Goal: Complete application form: Complete application form

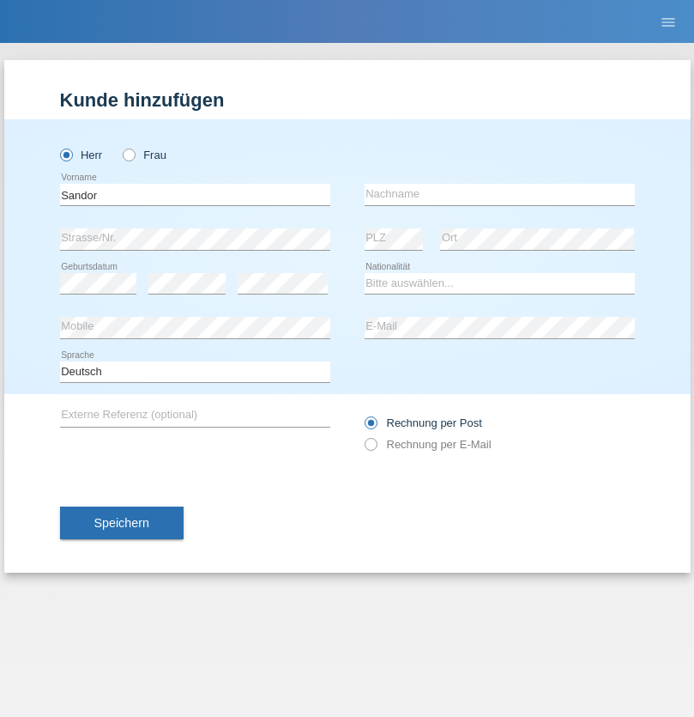
type input "Sandor"
click at [500, 194] on input "text" at bounding box center [500, 194] width 270 height 21
type input "[PERSON_NAME]"
select select "CU"
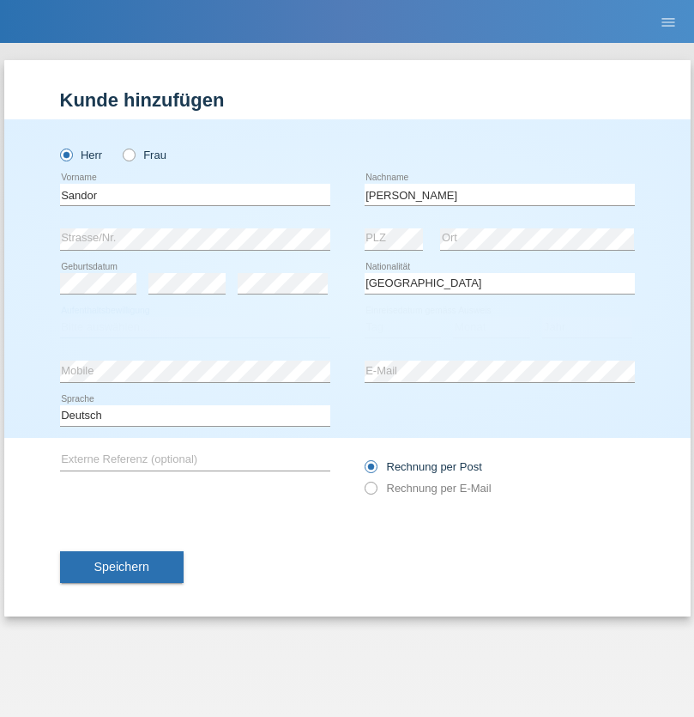
select select "C"
select select "23"
select select "05"
select select "2021"
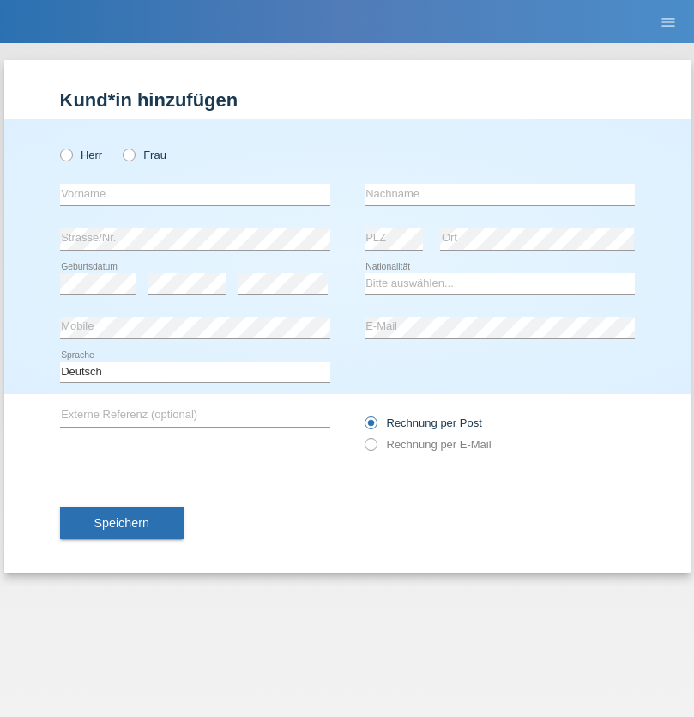
radio input "true"
click at [195, 194] on input "text" at bounding box center [195, 194] width 270 height 21
type input "Taufiq"
click at [500, 194] on input "text" at bounding box center [500, 194] width 270 height 21
type input "Hardi"
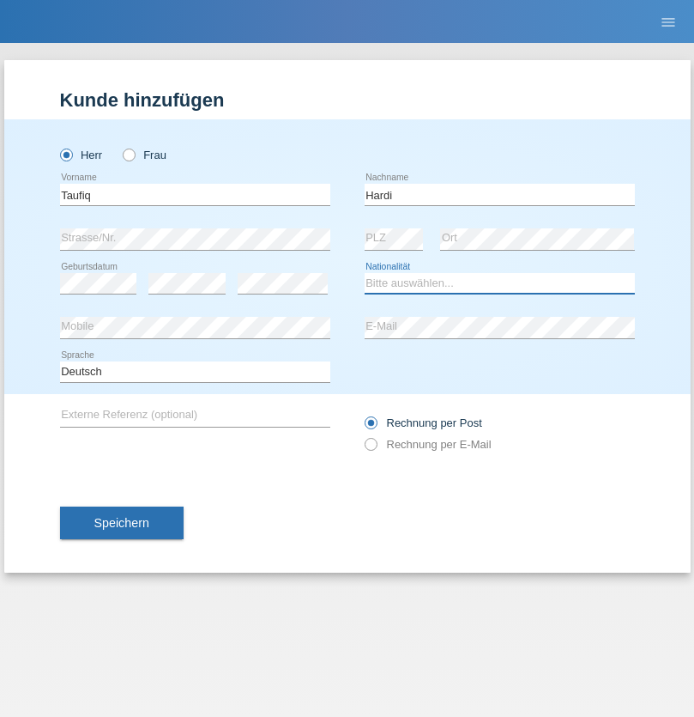
select select "IR"
select select "C"
select select "25"
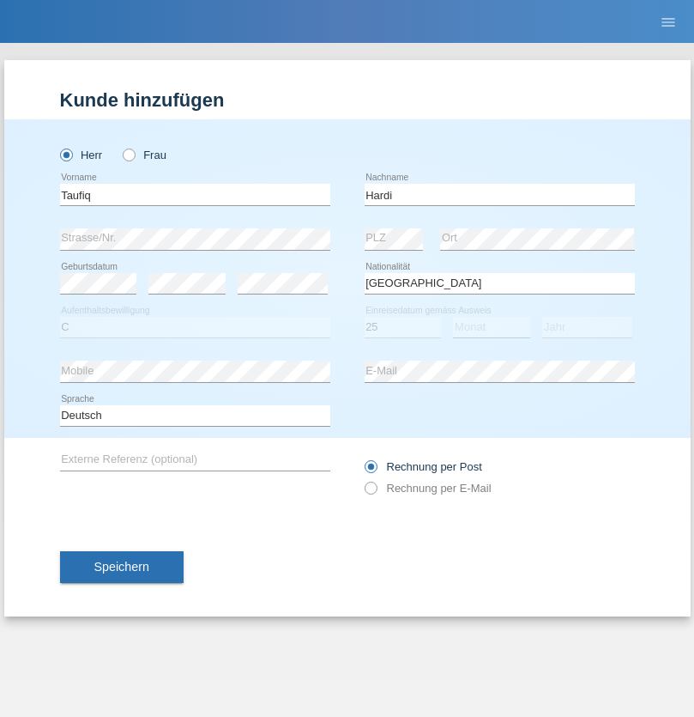
select select "03"
select select "1990"
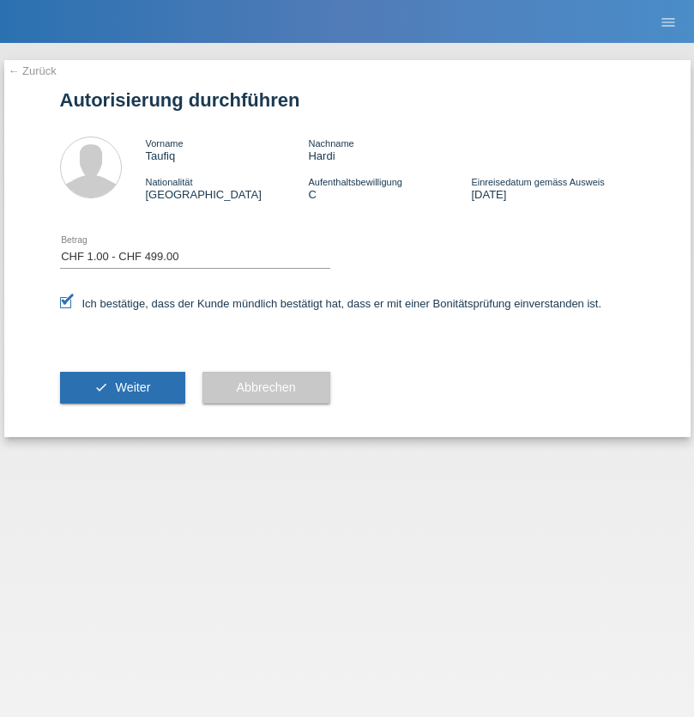
select select "1"
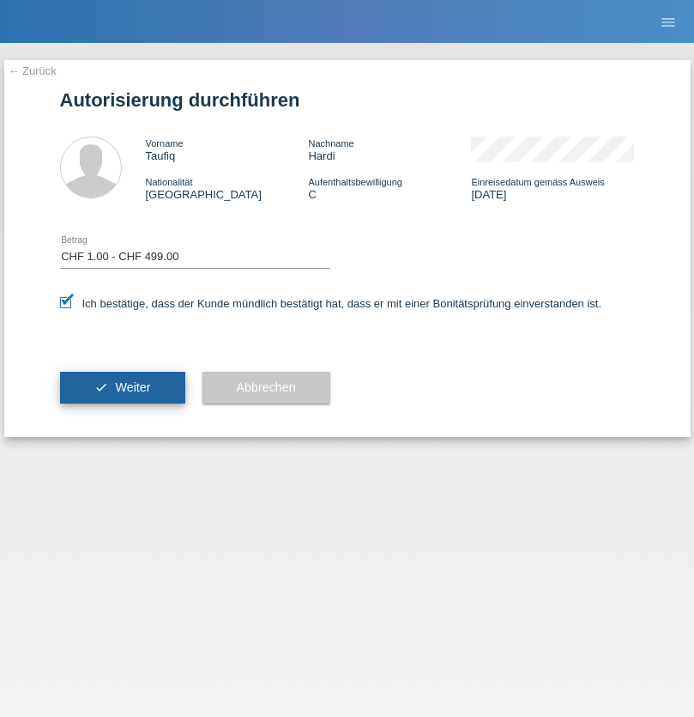
click at [122, 387] on span "Weiter" at bounding box center [132, 387] width 35 height 14
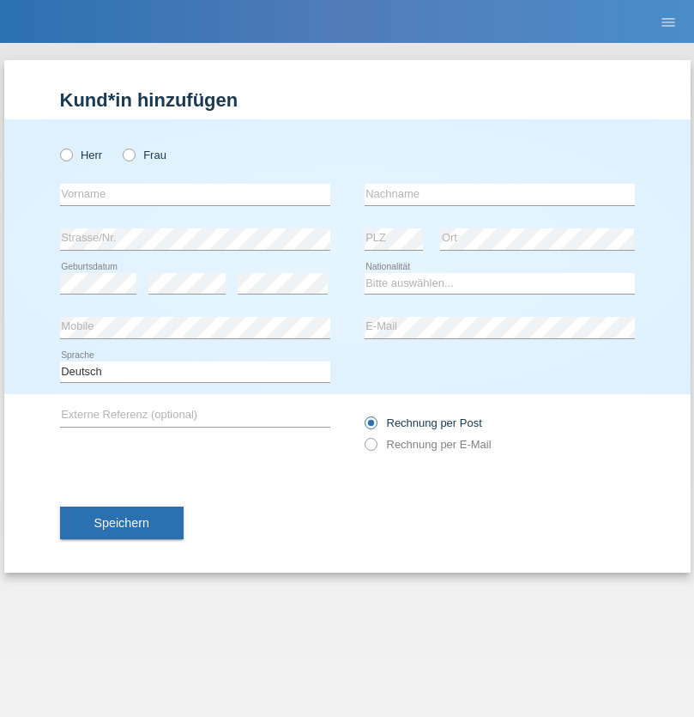
radio input "true"
click at [195, 194] on input "text" at bounding box center [195, 194] width 270 height 21
type input "Alessia"
click at [500, 194] on input "text" at bounding box center [500, 194] width 270 height 21
type input "Pungillo"
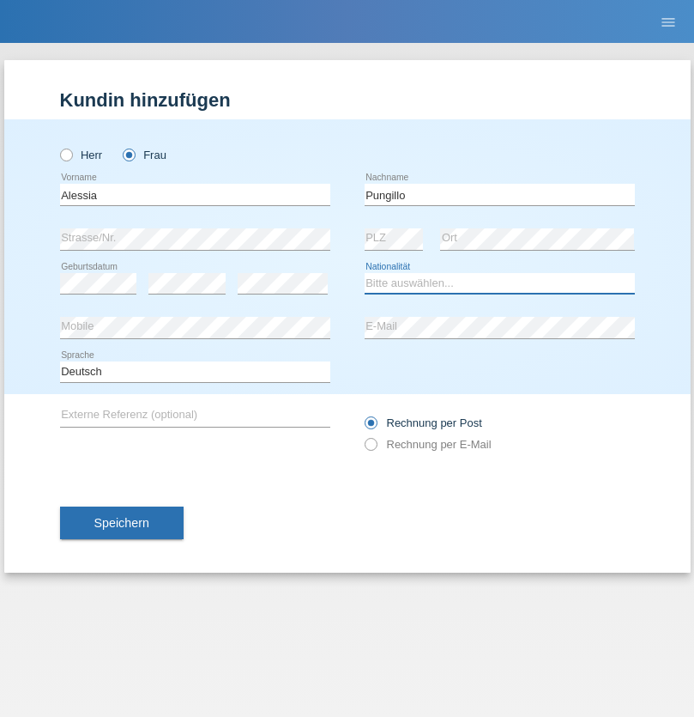
select select "CH"
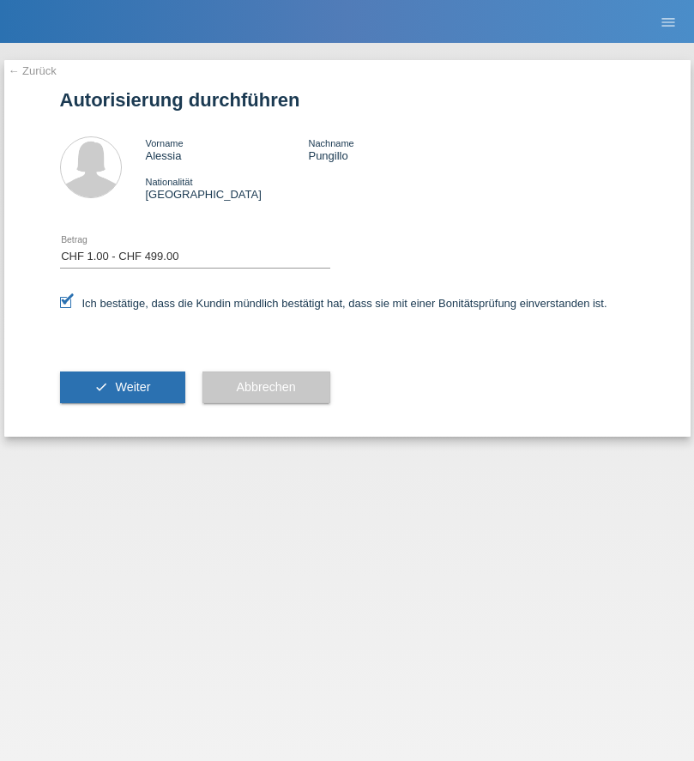
select select "1"
click at [122, 387] on span "Weiter" at bounding box center [132, 387] width 35 height 14
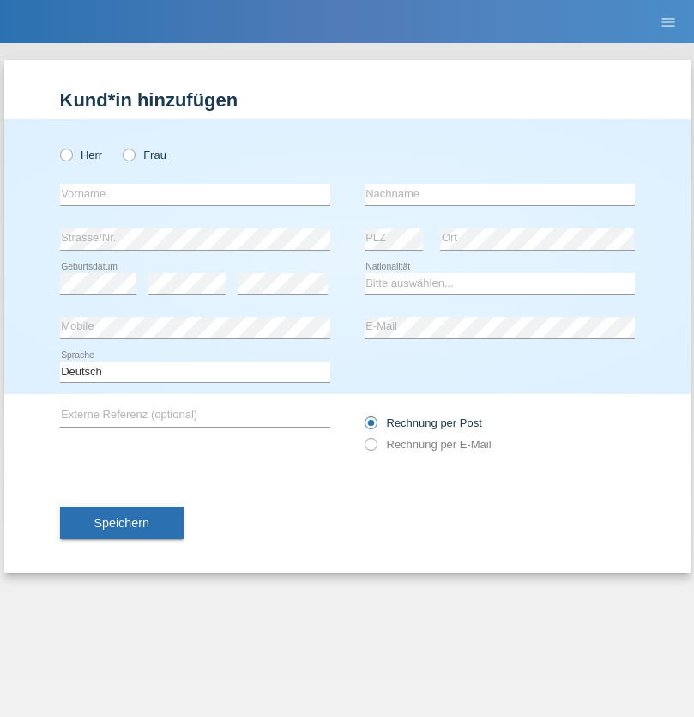
radio input "true"
click at [195, 194] on input "text" at bounding box center [195, 194] width 270 height 21
type input "Samardzic"
click at [500, 194] on input "text" at bounding box center [500, 194] width 270 height 21
type input "Dragan"
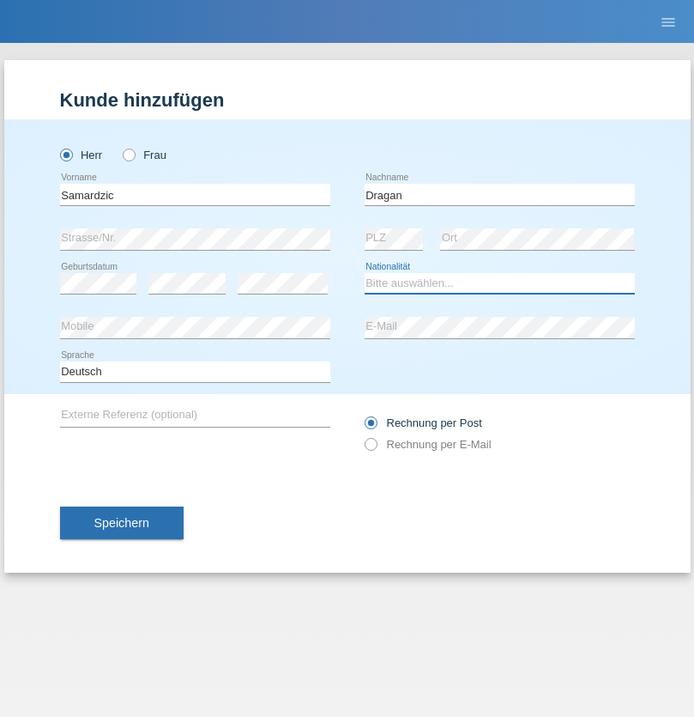
select select "RS"
select select "C"
select select "05"
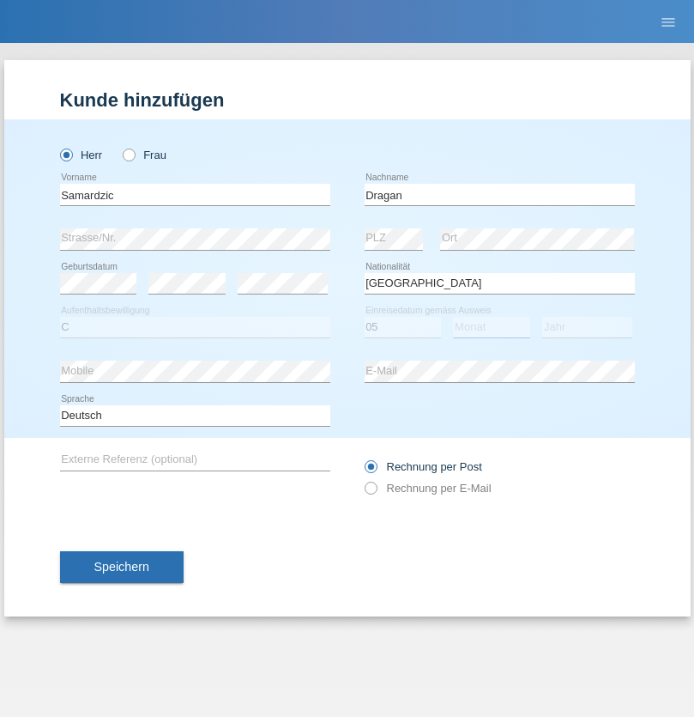
select select "09"
select select "1978"
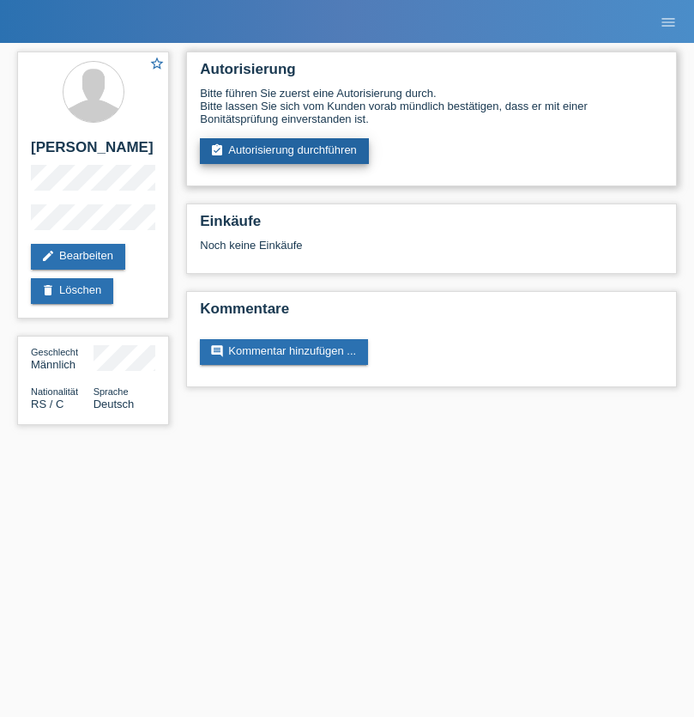
click at [285, 151] on link "assignment_turned_in Autorisierung durchführen" at bounding box center [284, 151] width 169 height 26
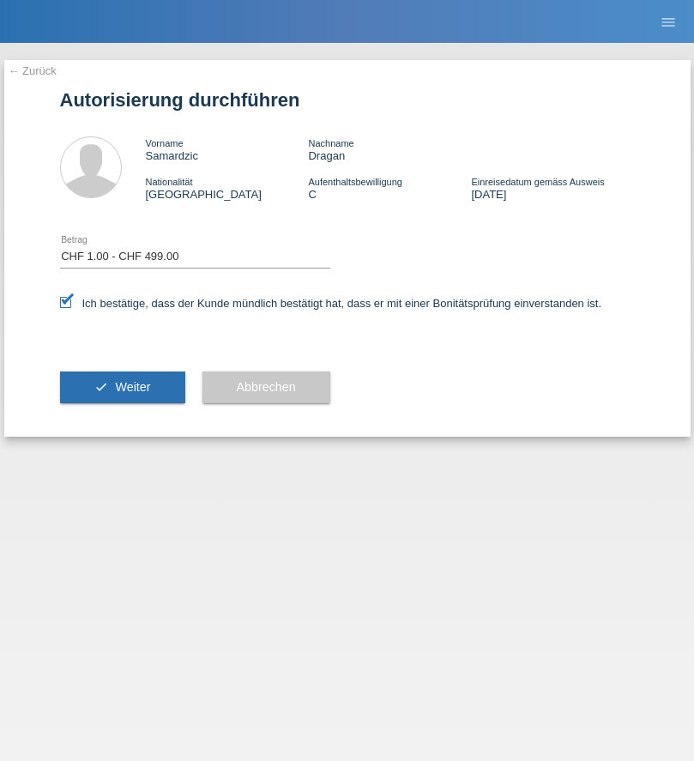
select select "1"
click at [122, 387] on span "Weiter" at bounding box center [132, 387] width 35 height 14
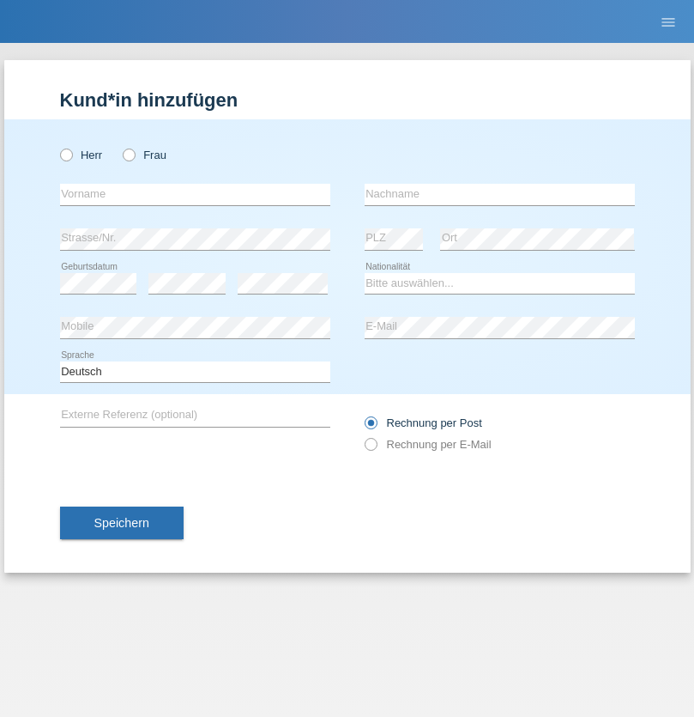
radio input "true"
click at [195, 194] on input "text" at bounding box center [195, 194] width 270 height 21
type input "Siriwat"
click at [500, 194] on input "text" at bounding box center [500, 194] width 270 height 21
type input "Fischlewitz"
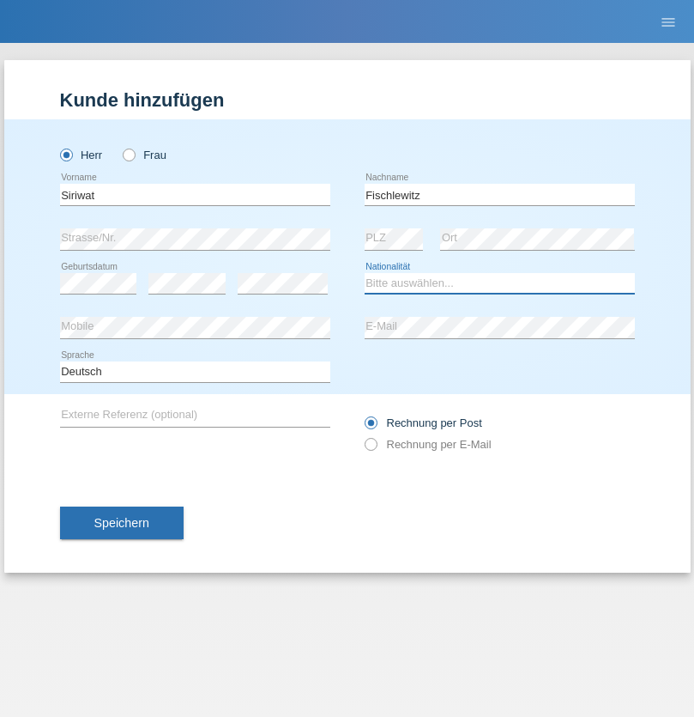
select select "CH"
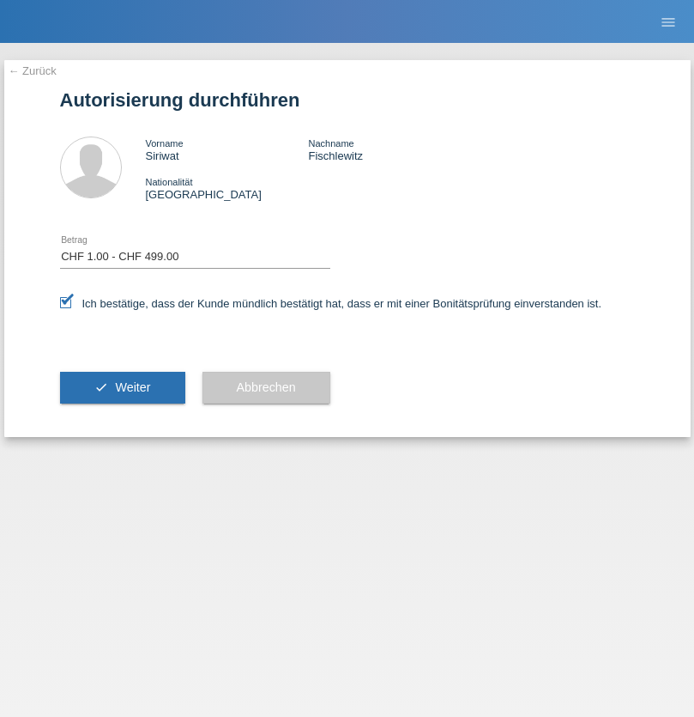
select select "1"
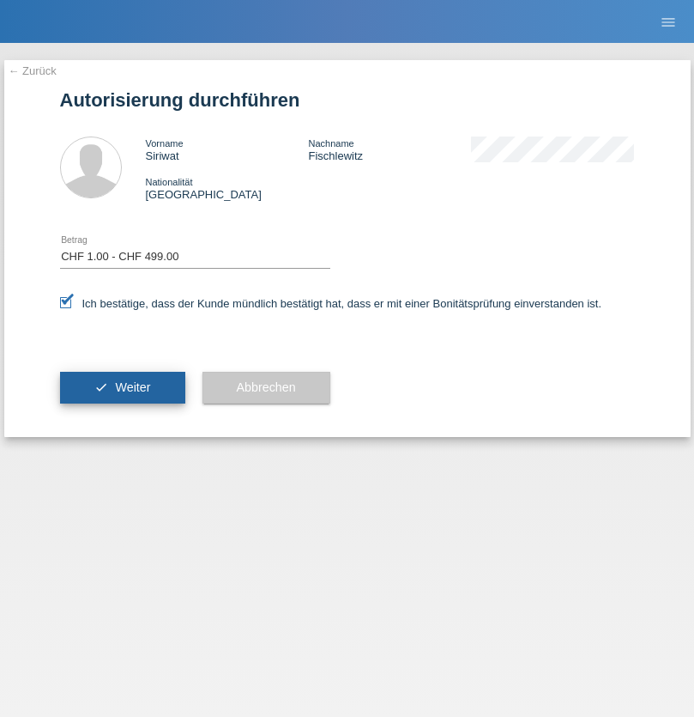
click at [122, 387] on span "Weiter" at bounding box center [132, 387] width 35 height 14
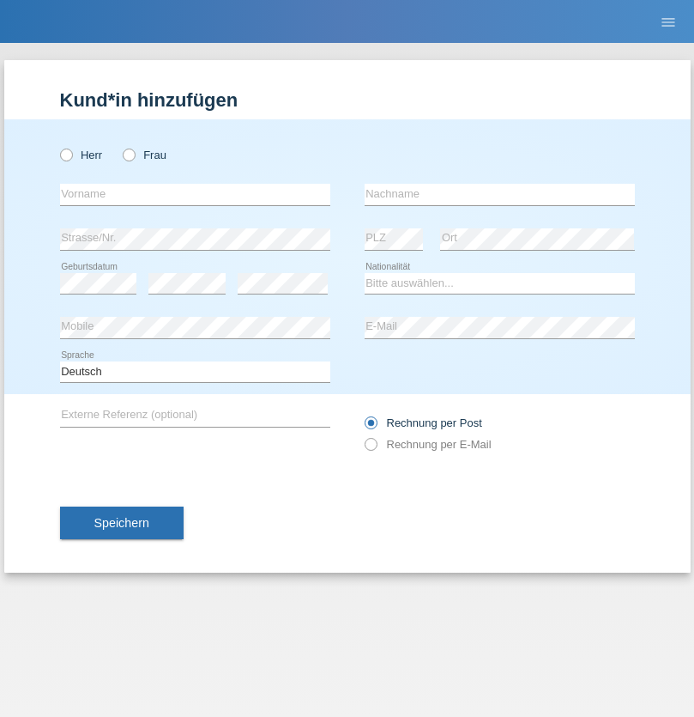
radio input "true"
click at [195, 194] on input "text" at bounding box center [195, 194] width 270 height 21
type input "[PERSON_NAME]"
click at [500, 194] on input "text" at bounding box center [500, 194] width 270 height 21
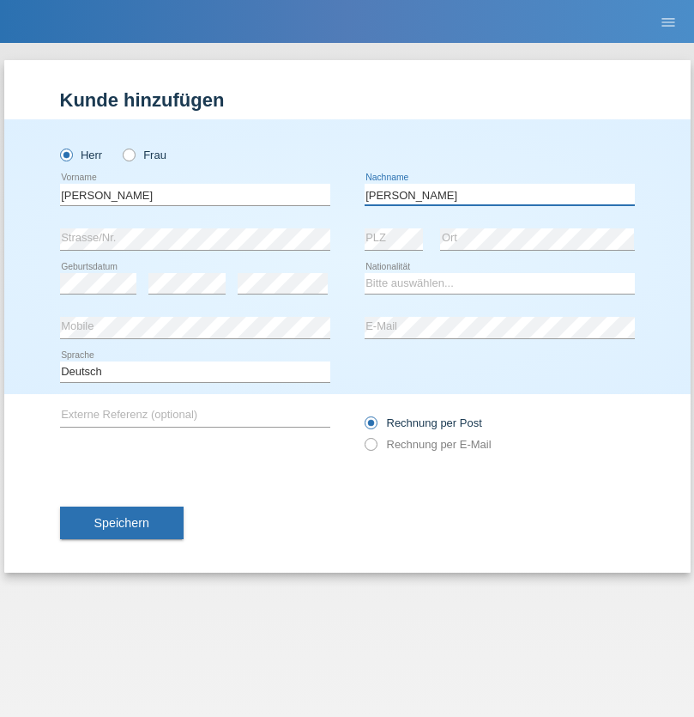
type input "[PERSON_NAME]"
select select "CH"
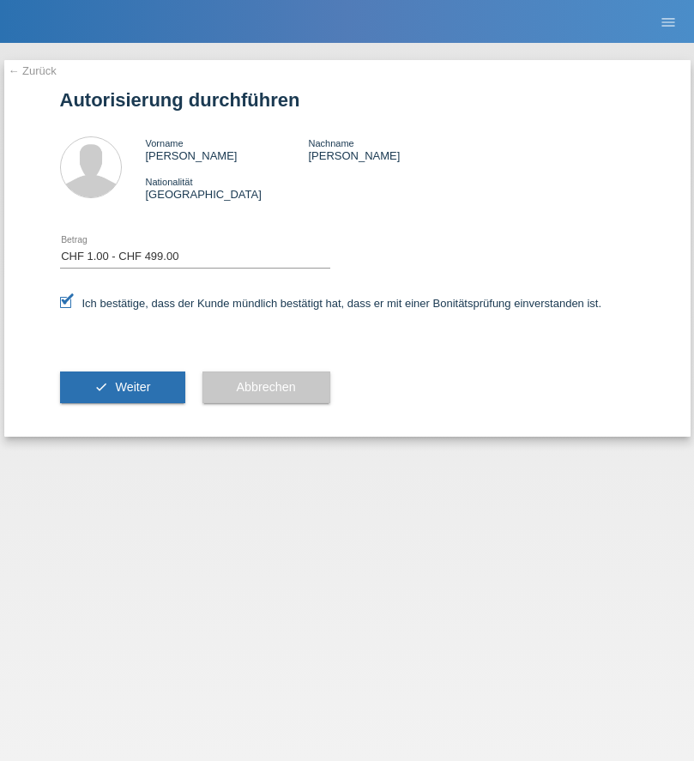
select select "1"
click at [122, 387] on span "Weiter" at bounding box center [132, 387] width 35 height 14
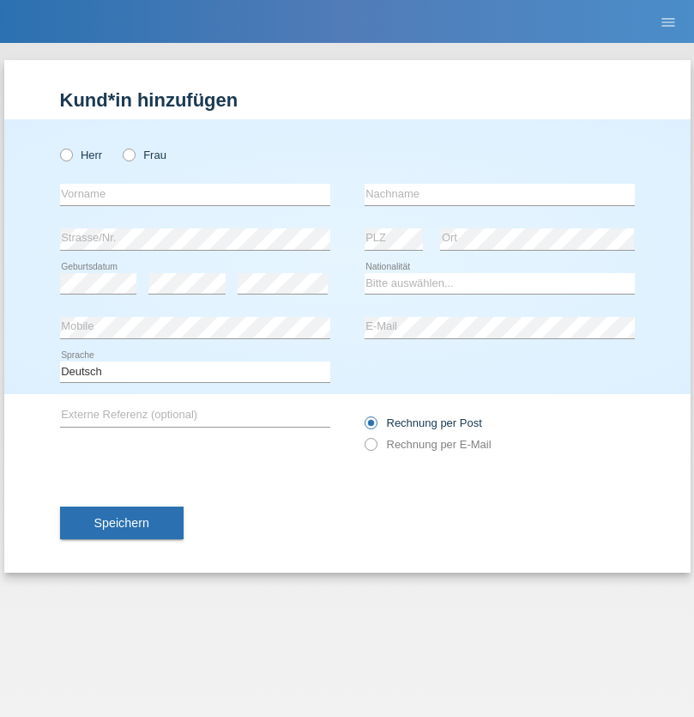
radio input "true"
click at [195, 194] on input "text" at bounding box center [195, 194] width 270 height 21
type input "[PERSON_NAME]"
click at [500, 194] on input "text" at bounding box center [500, 194] width 270 height 21
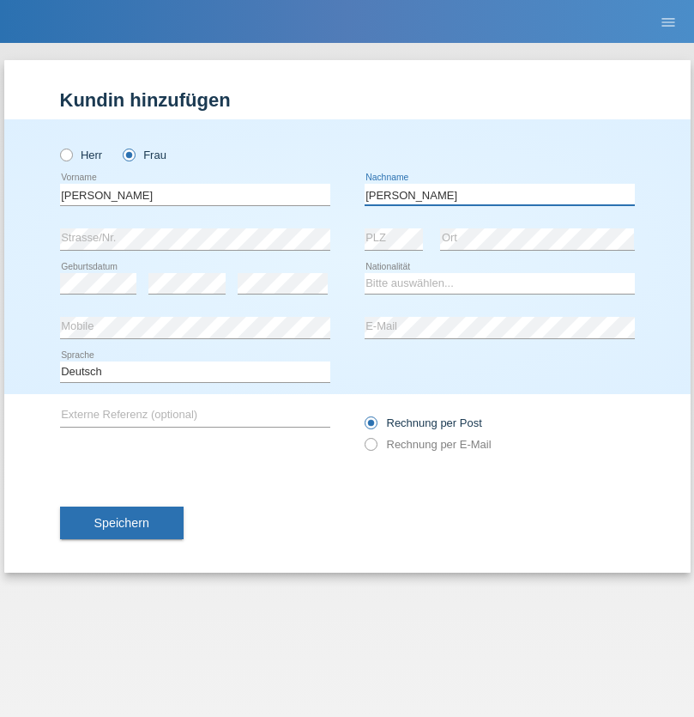
type input "[PERSON_NAME]"
select select "PT"
select select "C"
select select "19"
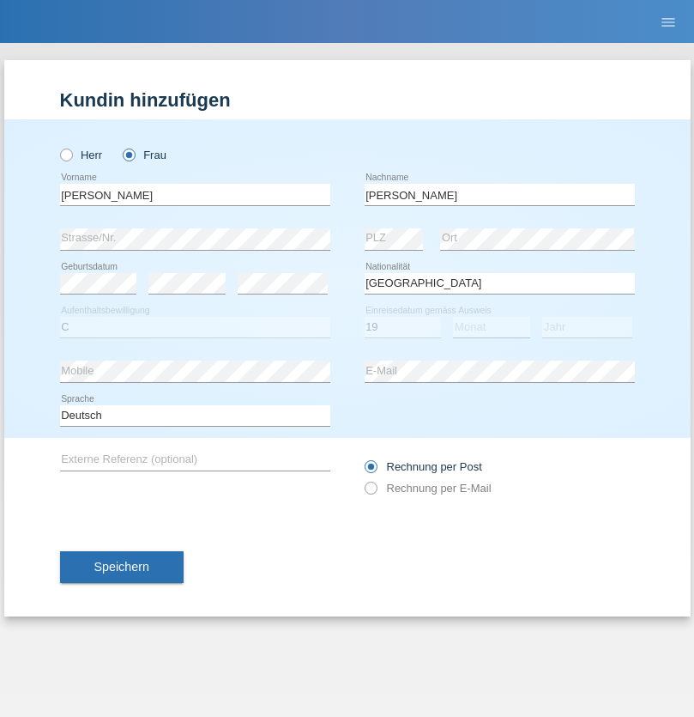
select select "09"
select select "1977"
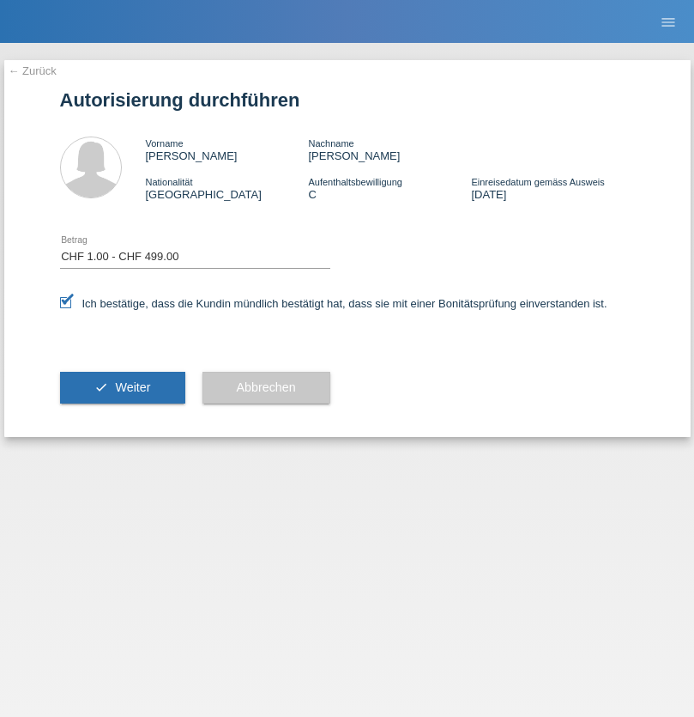
select select "1"
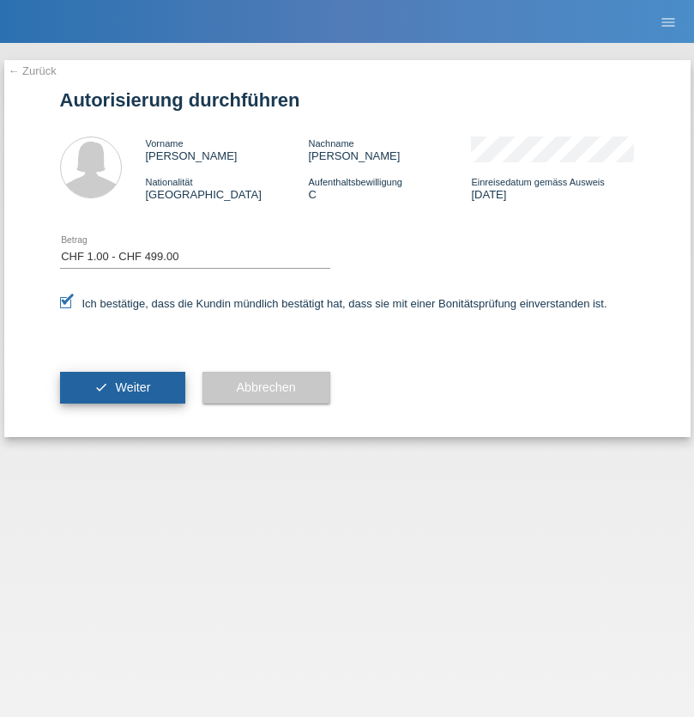
click at [122, 387] on span "Weiter" at bounding box center [132, 387] width 35 height 14
